Goal: Information Seeking & Learning: Find specific page/section

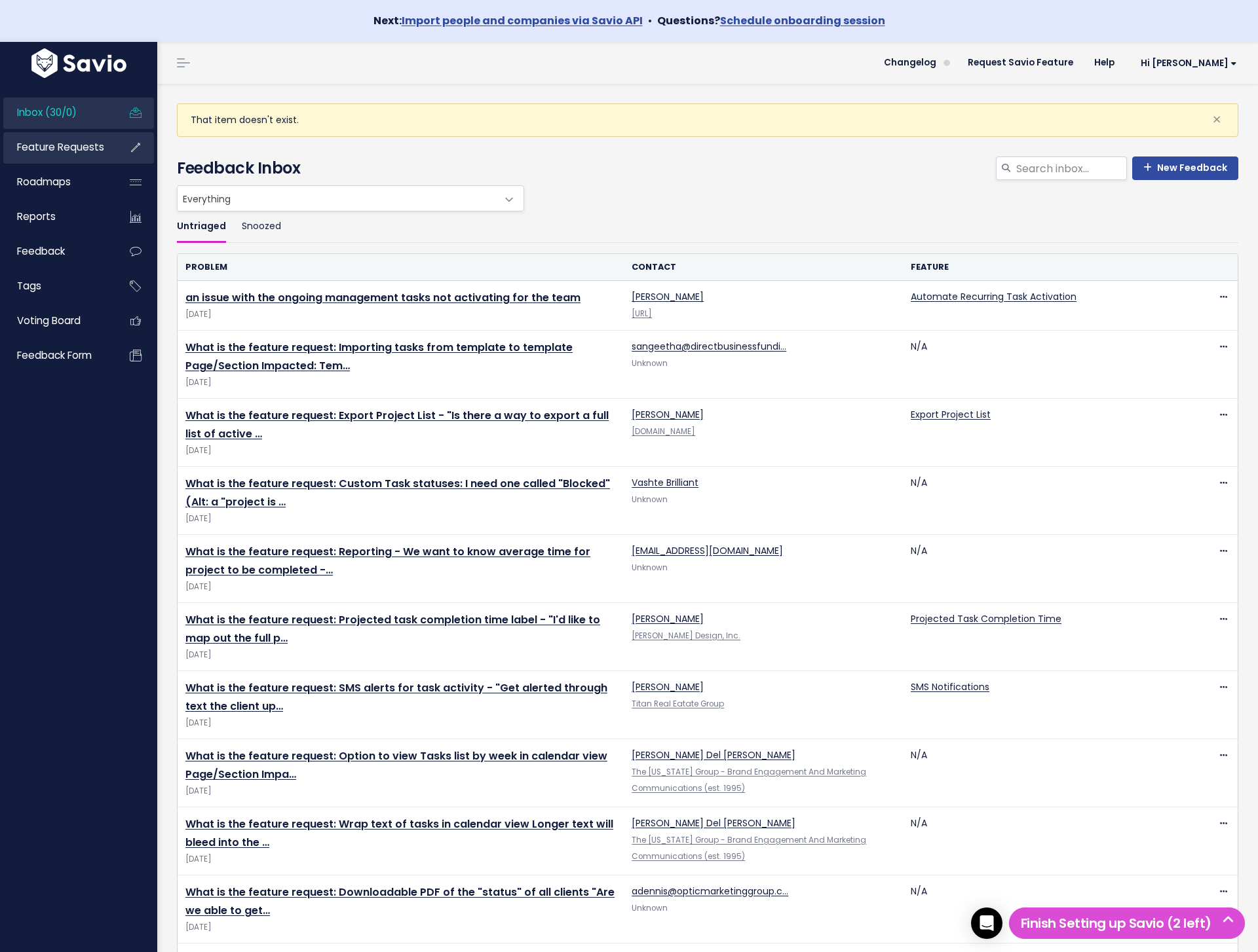
click at [31, 150] on span "Feature Requests" at bounding box center [61, 146] width 87 height 14
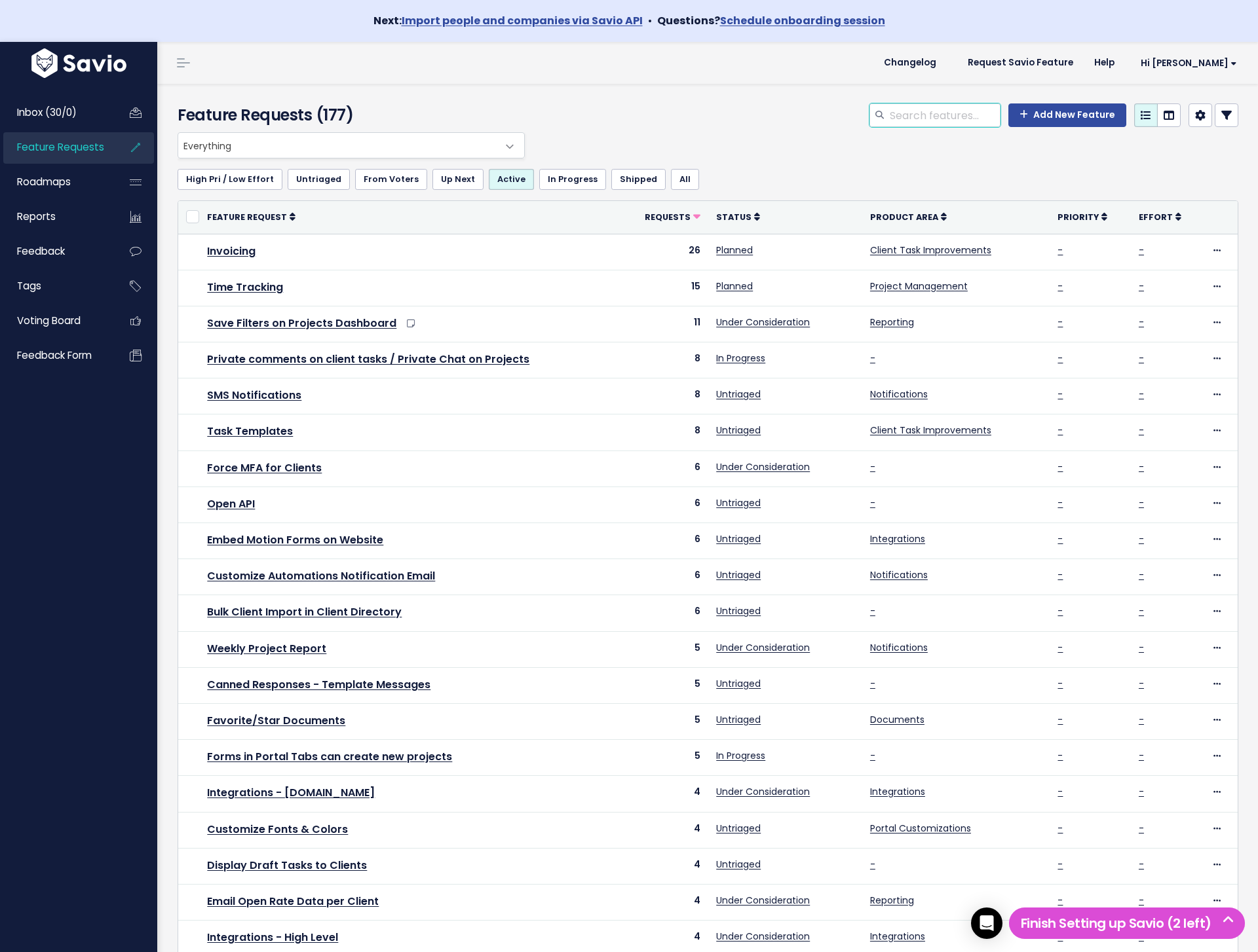
click at [954, 121] on input "search" at bounding box center [944, 115] width 112 height 23
type input "digest"
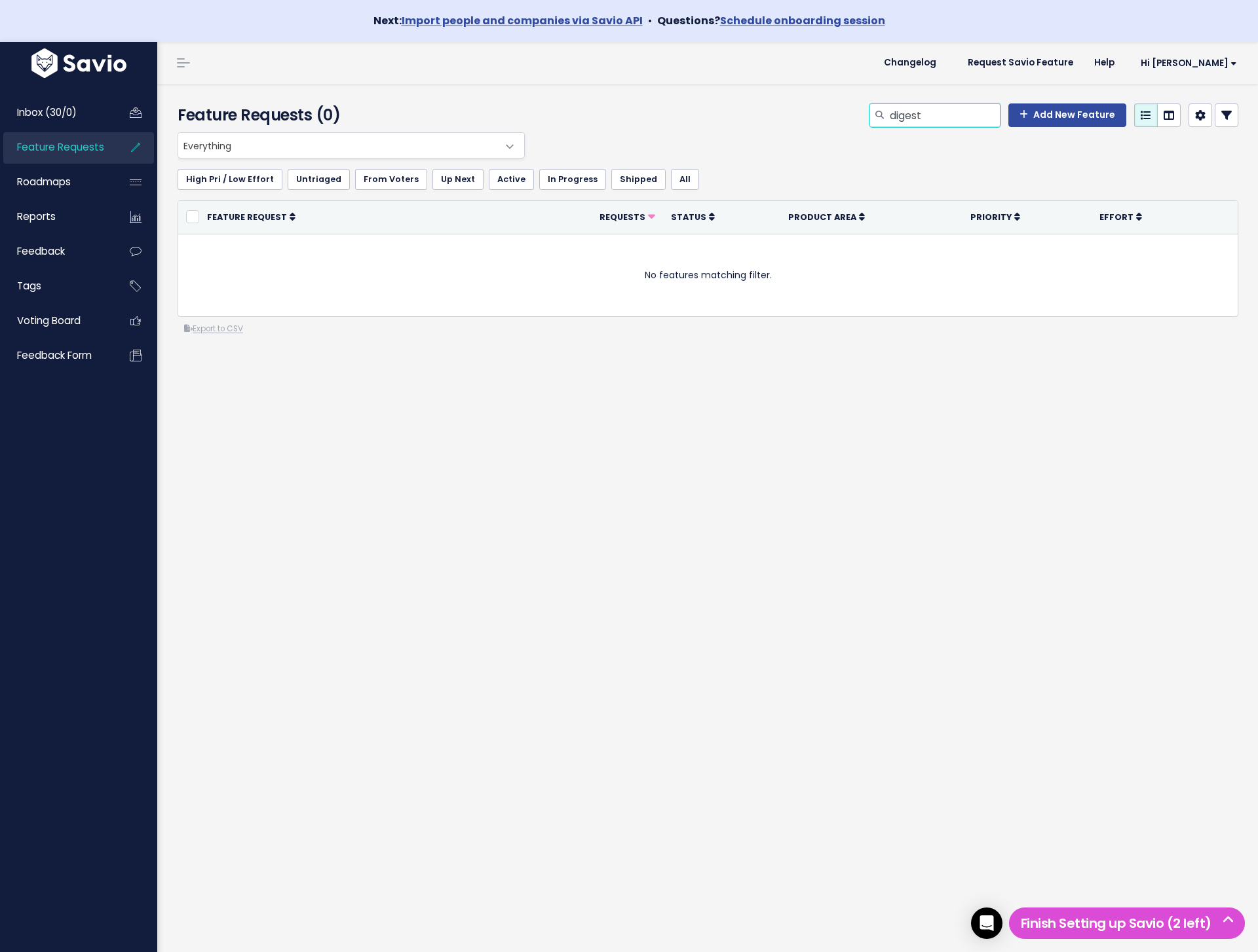
click at [954, 121] on input "digest" at bounding box center [944, 115] width 112 height 23
type input "email"
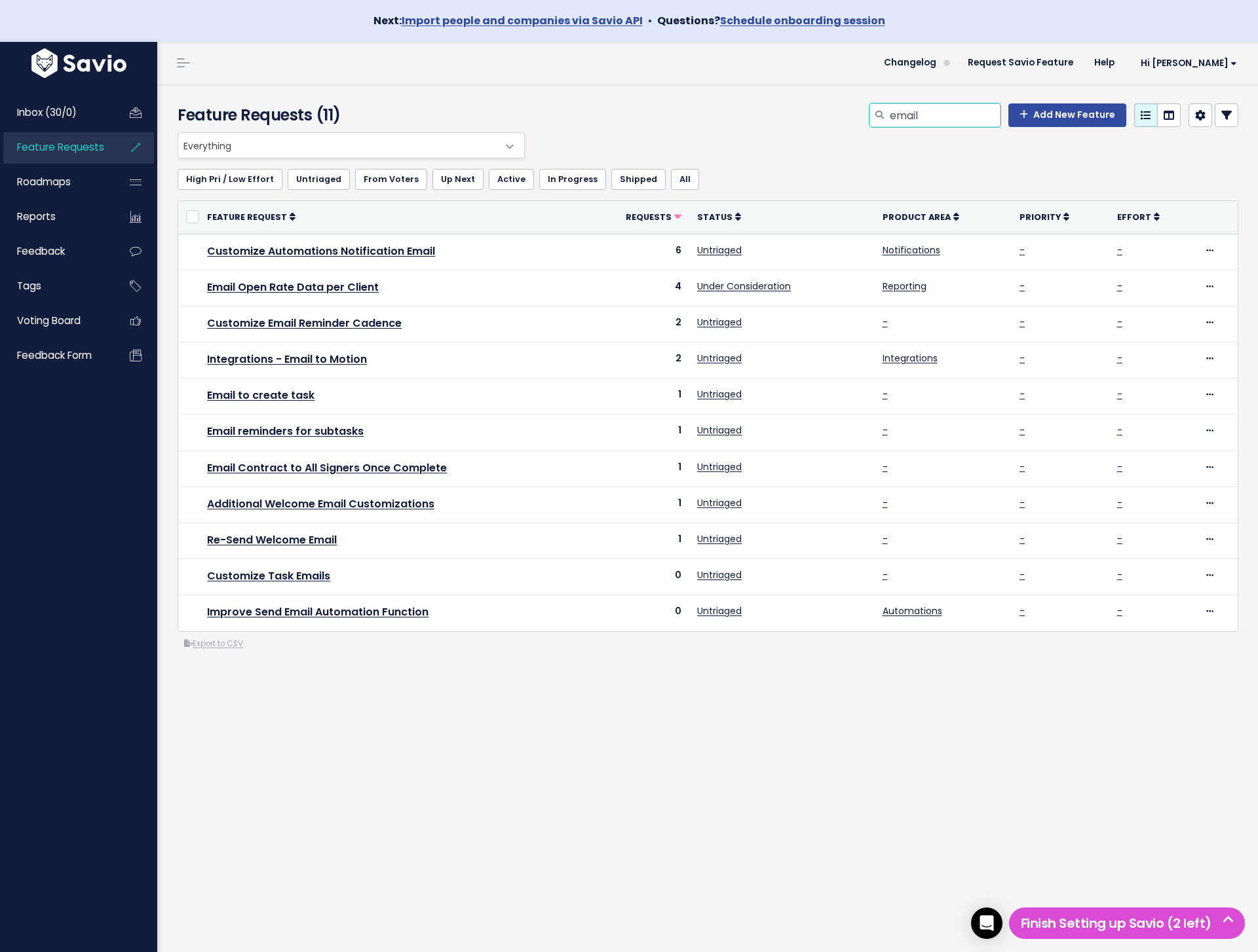
click at [963, 123] on input "email" at bounding box center [944, 115] width 112 height 23
type input "preview"
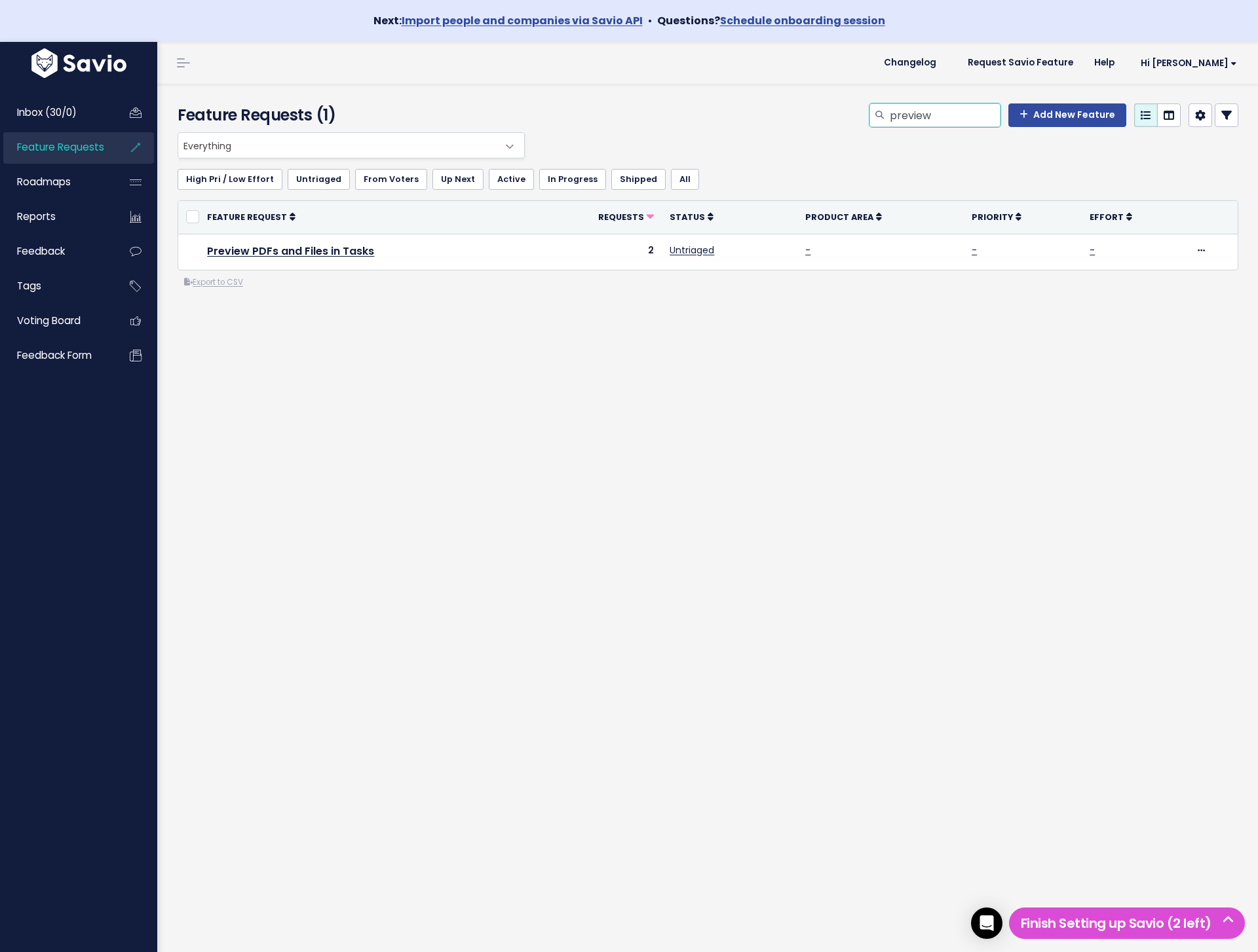
click at [959, 123] on input "preview" at bounding box center [944, 115] width 112 height 23
type input "activity"
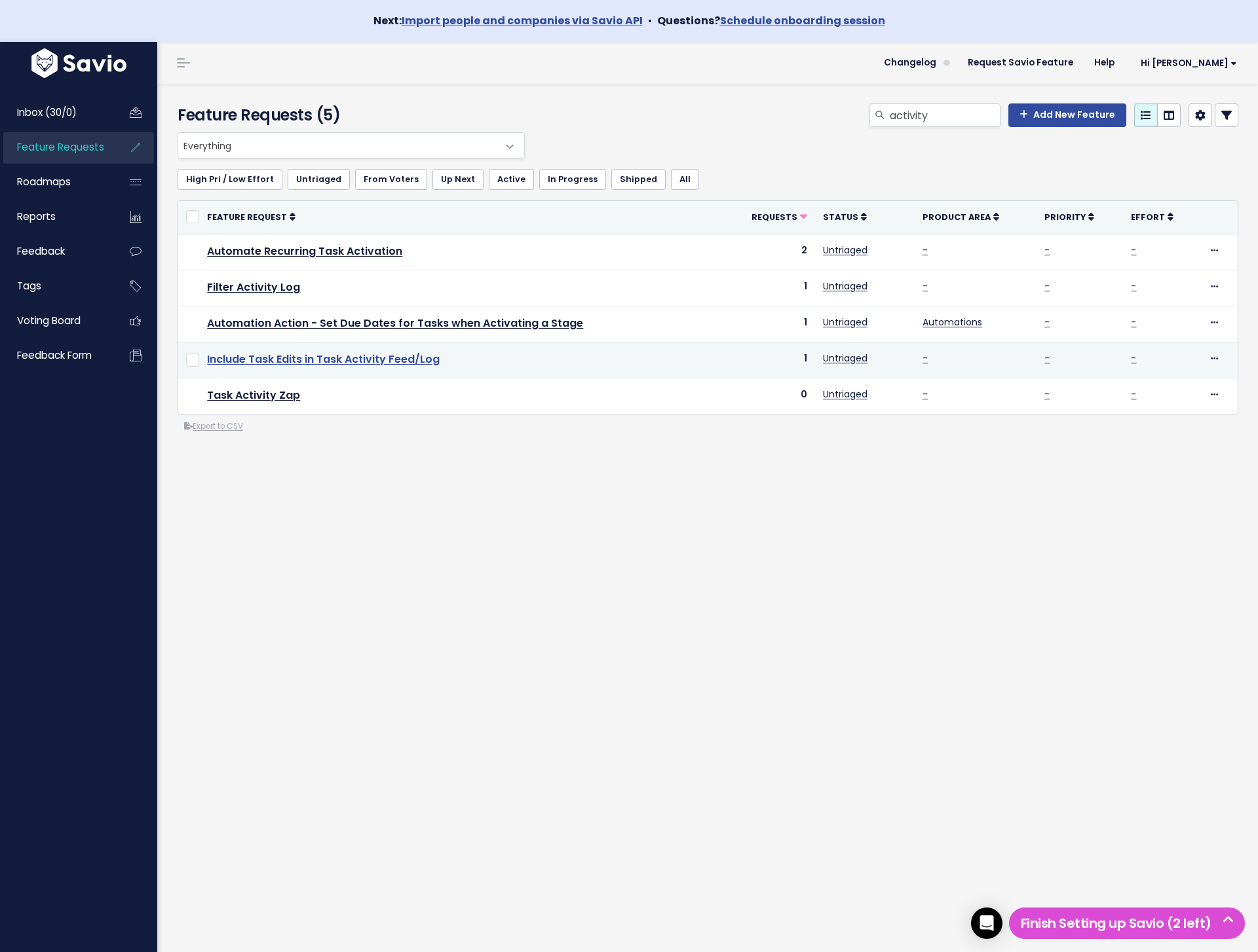
click at [401, 356] on link "Include Task Edits in Task Activity Feed/Log" at bounding box center [323, 359] width 232 height 15
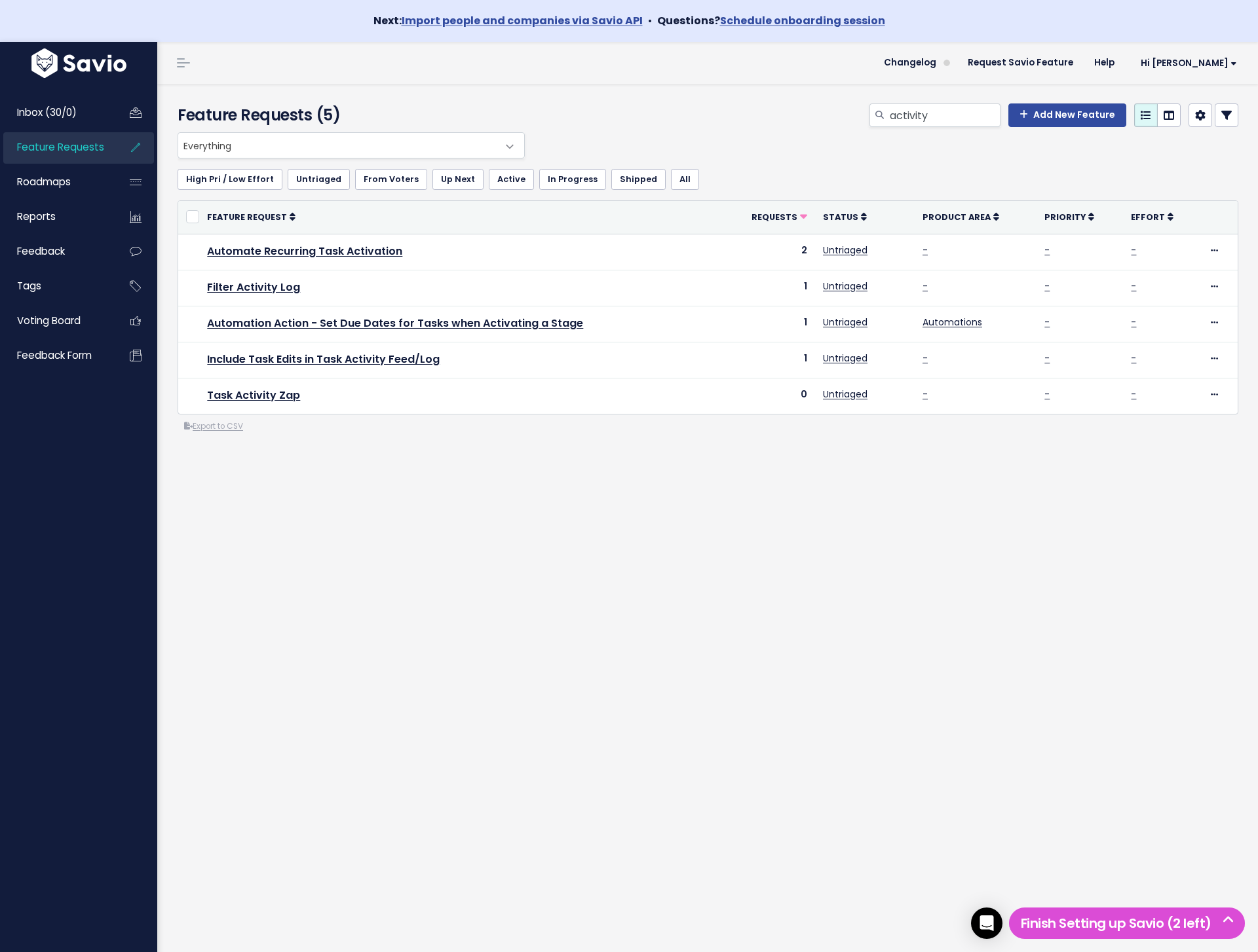
click at [911, 599] on div "Feature Requests (5) activity Add New Feature Everything No Product Area Projec…" at bounding box center [707, 539] width 1100 height 911
